Goal: Transaction & Acquisition: Obtain resource

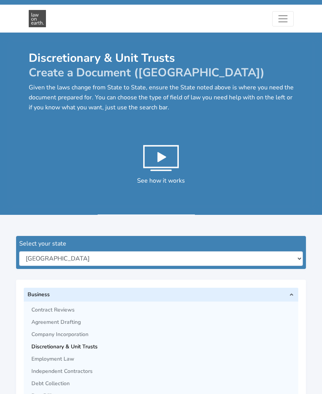
scroll to position [77, 0]
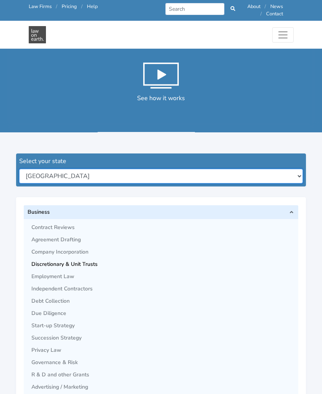
click at [190, 170] on select "[GEOGRAPHIC_DATA] [GEOGRAPHIC_DATA] [GEOGRAPHIC_DATA] [GEOGRAPHIC_DATA] [GEOGRA…" at bounding box center [161, 176] width 284 height 15
select select "qld"
click at [19, 169] on select "[GEOGRAPHIC_DATA] [GEOGRAPHIC_DATA] [GEOGRAPHIC_DATA] [GEOGRAPHIC_DATA] [GEOGRA…" at bounding box center [161, 176] width 284 height 15
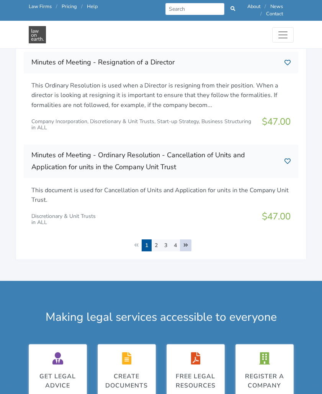
scroll to position [1227, 0]
